Goal: Transaction & Acquisition: Purchase product/service

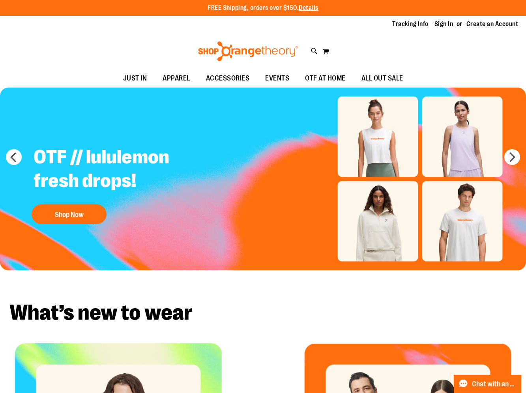
click at [414, 154] on img "Slide 1 of 5" at bounding box center [263, 179] width 526 height 183
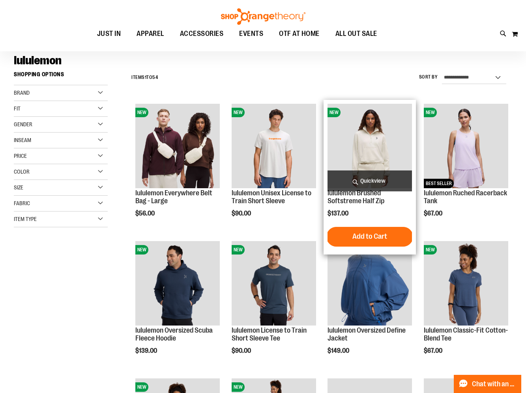
scroll to position [305, 0]
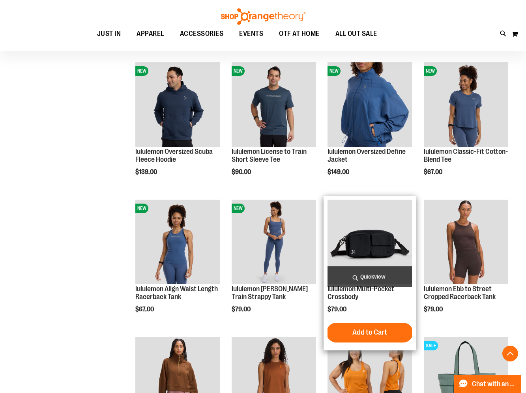
scroll to position [97, 0]
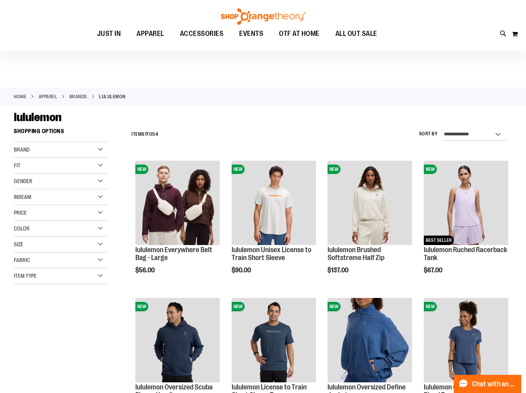
scroll to position [46, 0]
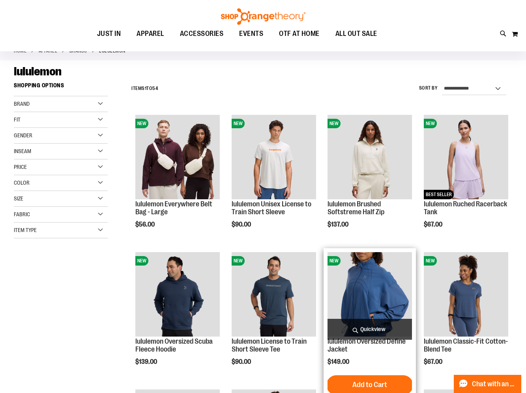
click at [370, 299] on img "product" at bounding box center [370, 294] width 84 height 84
click at [391, 282] on img "product" at bounding box center [370, 294] width 84 height 84
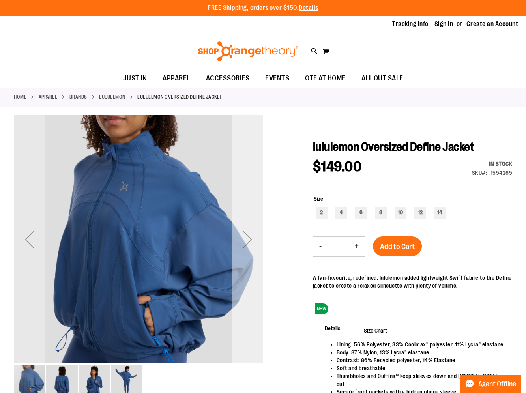
click at [254, 252] on div "Next" at bounding box center [248, 240] width 32 height 32
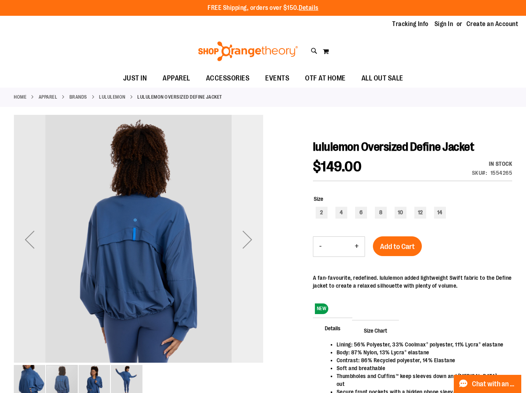
click at [252, 249] on div "Next" at bounding box center [248, 240] width 32 height 32
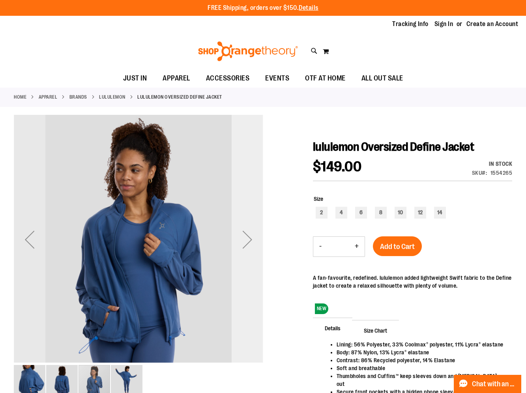
click at [252, 249] on div "Next" at bounding box center [248, 240] width 32 height 32
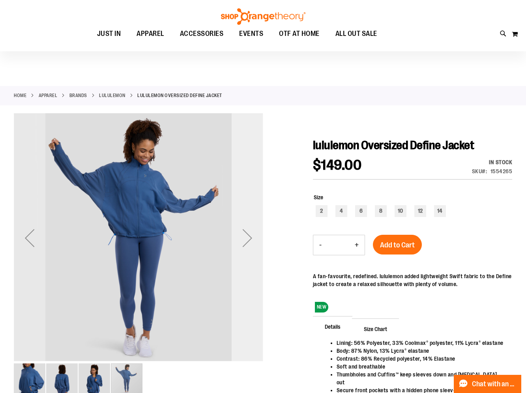
click at [252, 249] on div "Next" at bounding box center [248, 238] width 32 height 32
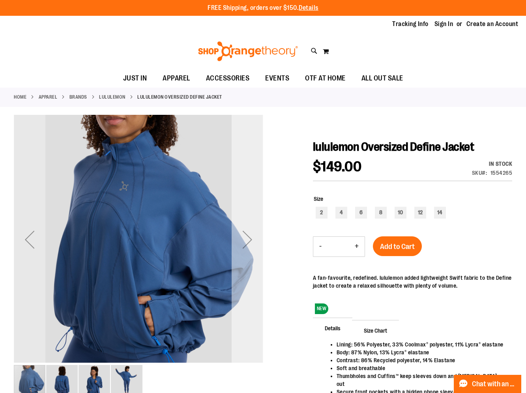
drag, startPoint x: 243, startPoint y: 257, endPoint x: 237, endPoint y: 255, distance: 6.1
click at [242, 257] on div "Next" at bounding box center [248, 239] width 32 height 249
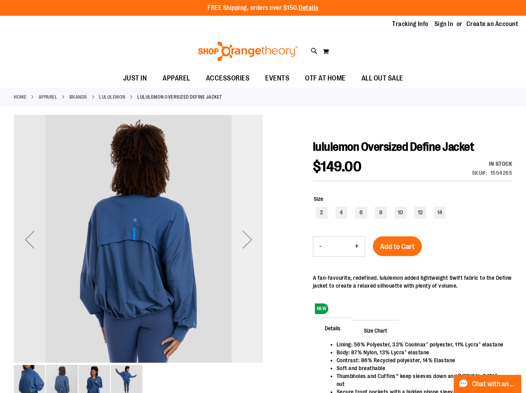
click at [243, 252] on div "Next" at bounding box center [248, 240] width 32 height 32
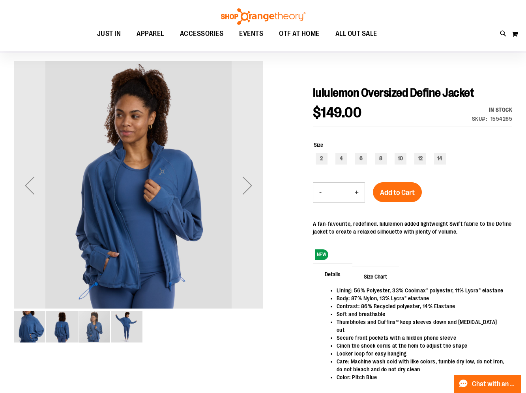
scroll to position [105, 0]
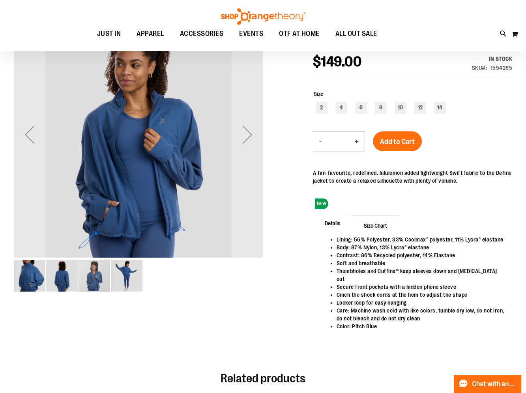
click at [114, 279] on img "image 4 of 4" at bounding box center [127, 276] width 32 height 32
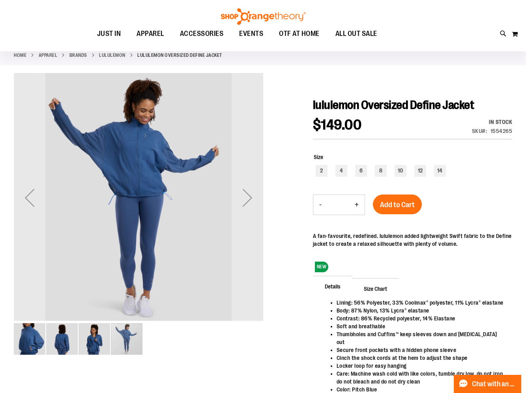
scroll to position [18, 0]
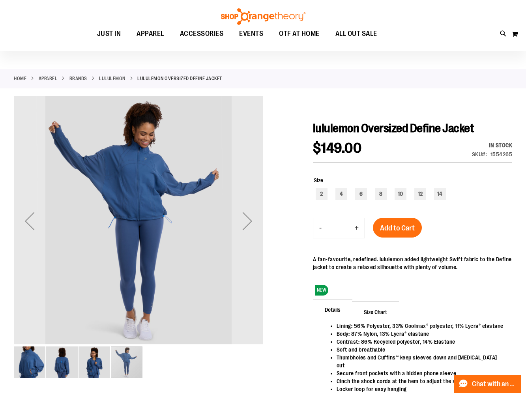
click at [64, 362] on img "image 2 of 4" at bounding box center [62, 362] width 32 height 32
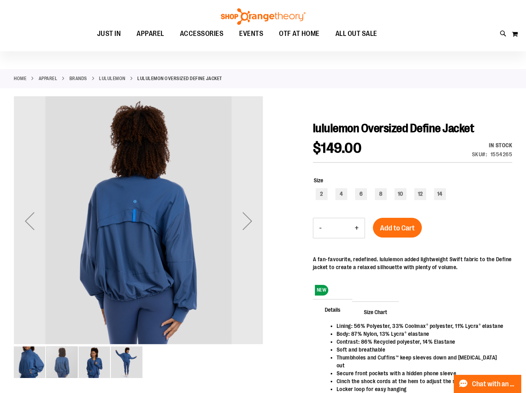
click at [36, 363] on img "image 1 of 4" at bounding box center [30, 362] width 32 height 32
